Goal: Complete application form: Complete application form

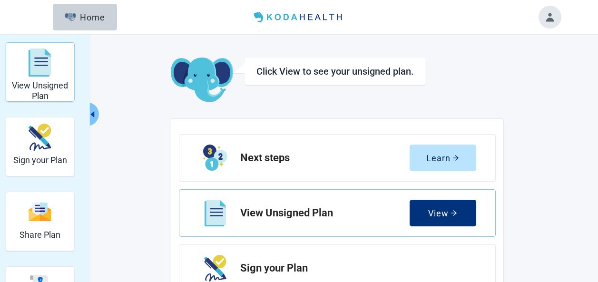
click at [42, 72] on img "View Unsigned Plan" at bounding box center [40, 63] width 23 height 29
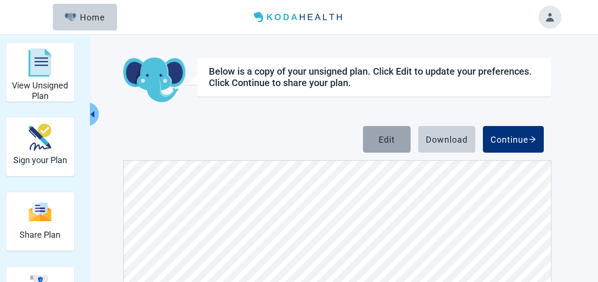
click at [392, 140] on div "Edit" at bounding box center [387, 140] width 16 height 10
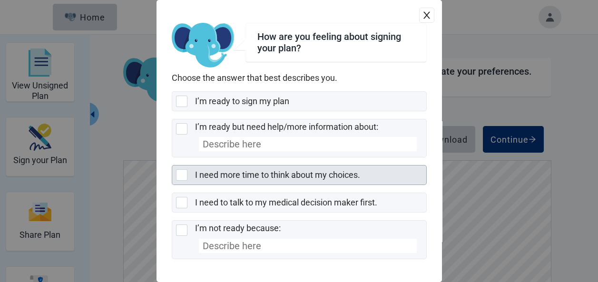
click at [180, 173] on div at bounding box center [181, 174] width 11 height 11
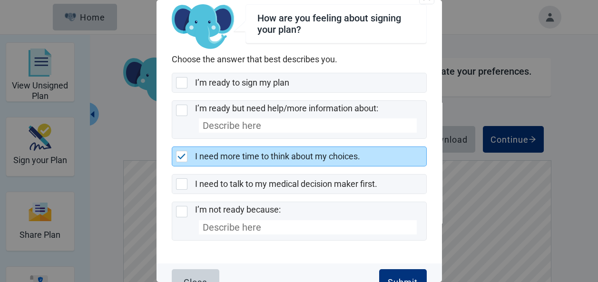
scroll to position [36, 0]
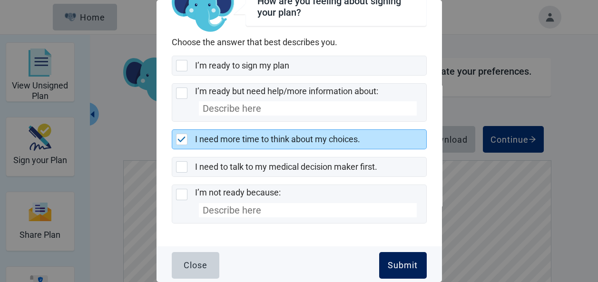
click at [388, 261] on div "Submit" at bounding box center [403, 266] width 30 height 10
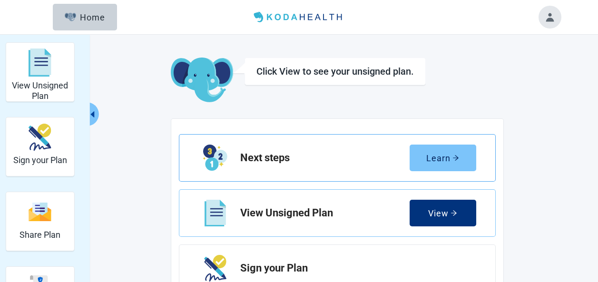
click at [436, 159] on div "Learn" at bounding box center [442, 158] width 33 height 10
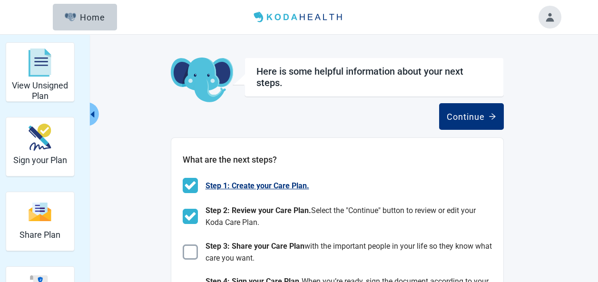
click at [238, 184] on span "Step 1: Create your Care Plan." at bounding box center [258, 186] width 104 height 12
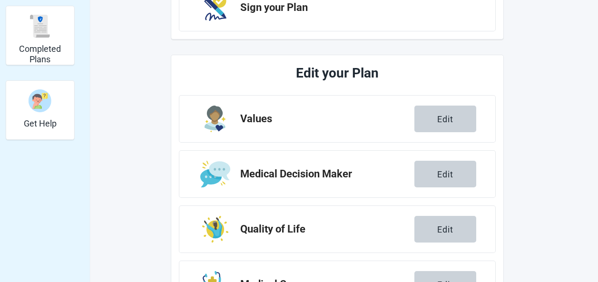
scroll to position [242, 0]
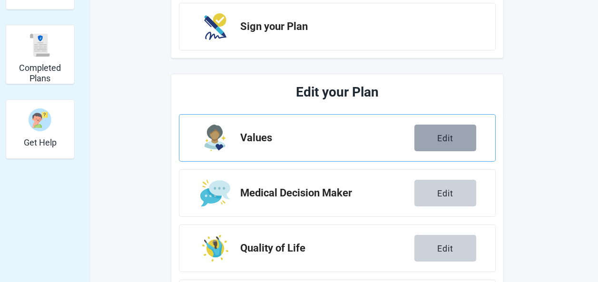
click at [451, 135] on div "Edit" at bounding box center [445, 138] width 16 height 10
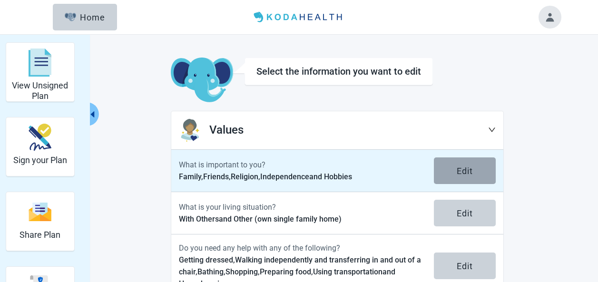
click at [467, 167] on div "Edit" at bounding box center [465, 171] width 16 height 10
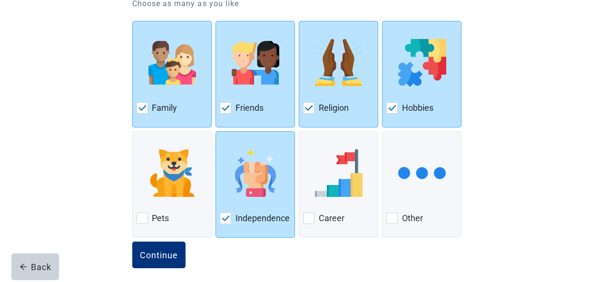
scroll to position [126, 0]
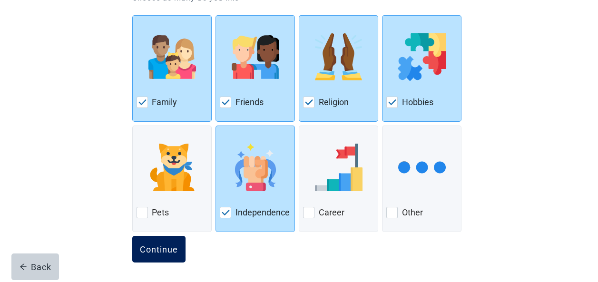
click at [157, 245] on div "Continue" at bounding box center [159, 250] width 38 height 10
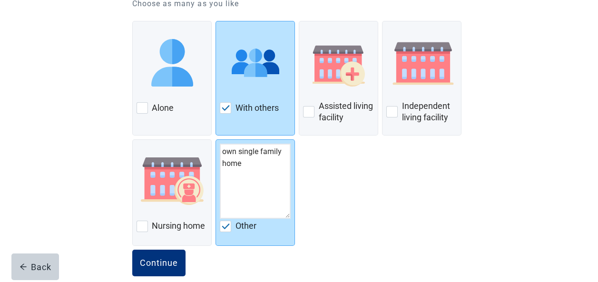
scroll to position [134, 0]
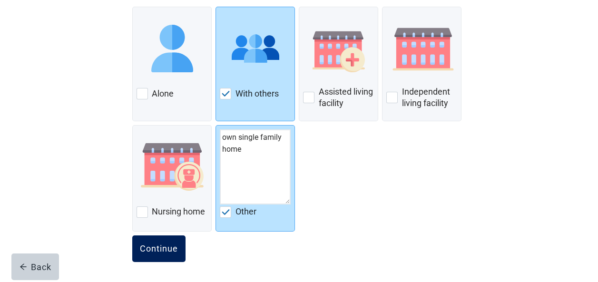
click at [152, 247] on div "Continue" at bounding box center [159, 249] width 38 height 10
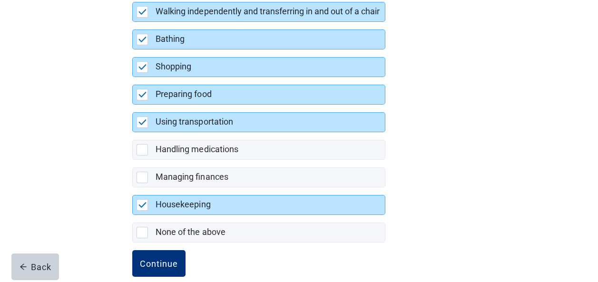
scroll to position [240, 0]
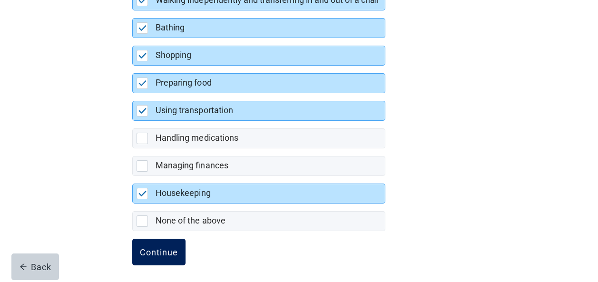
click at [157, 250] on div "Continue" at bounding box center [159, 253] width 38 height 10
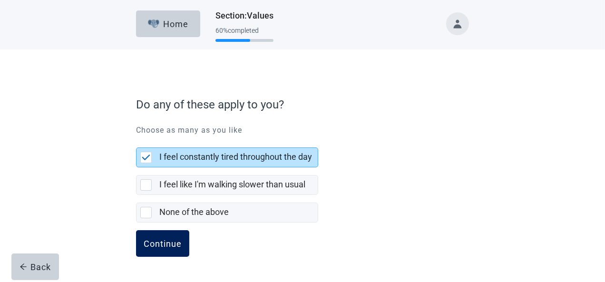
click at [169, 241] on div "Continue" at bounding box center [163, 244] width 38 height 10
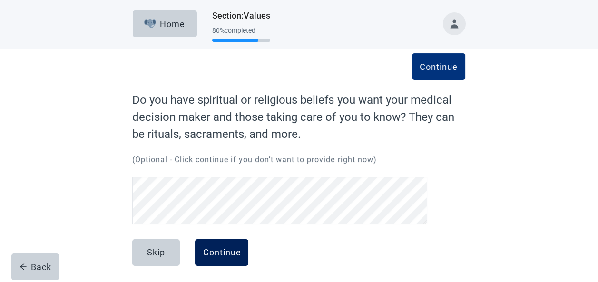
click at [237, 253] on div "Continue" at bounding box center [222, 253] width 38 height 10
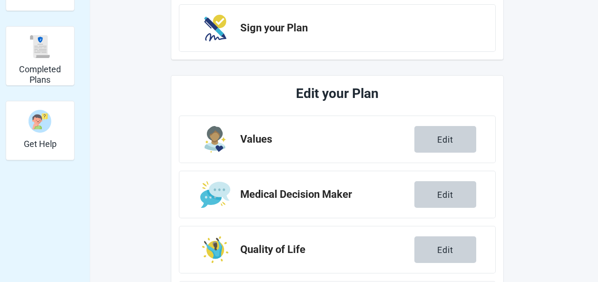
scroll to position [279, 0]
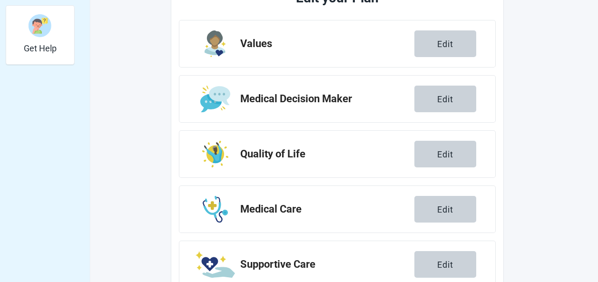
scroll to position [342, 0]
